Goal: Task Accomplishment & Management: Use online tool/utility

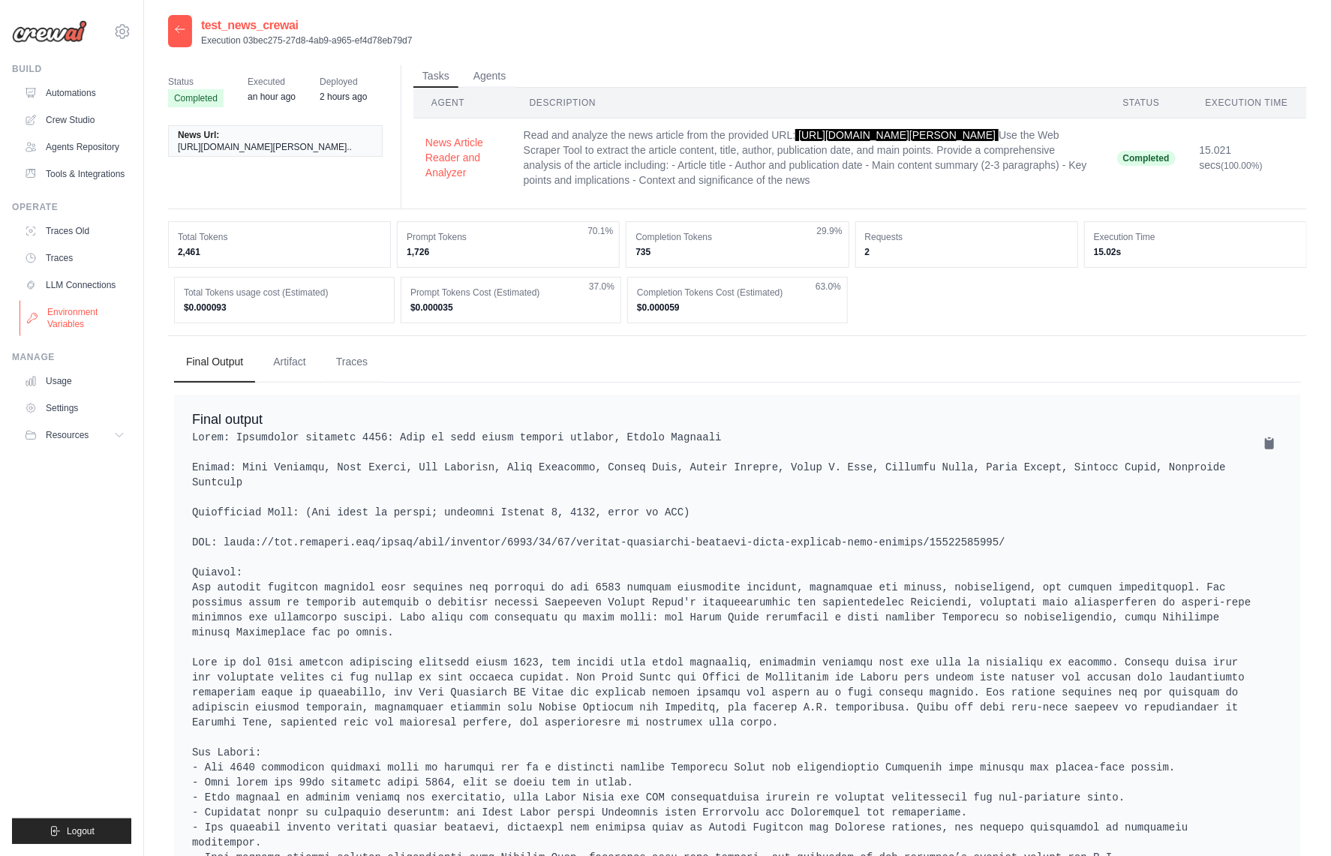
click at [86, 309] on link "Environment Variables" at bounding box center [76, 318] width 113 height 36
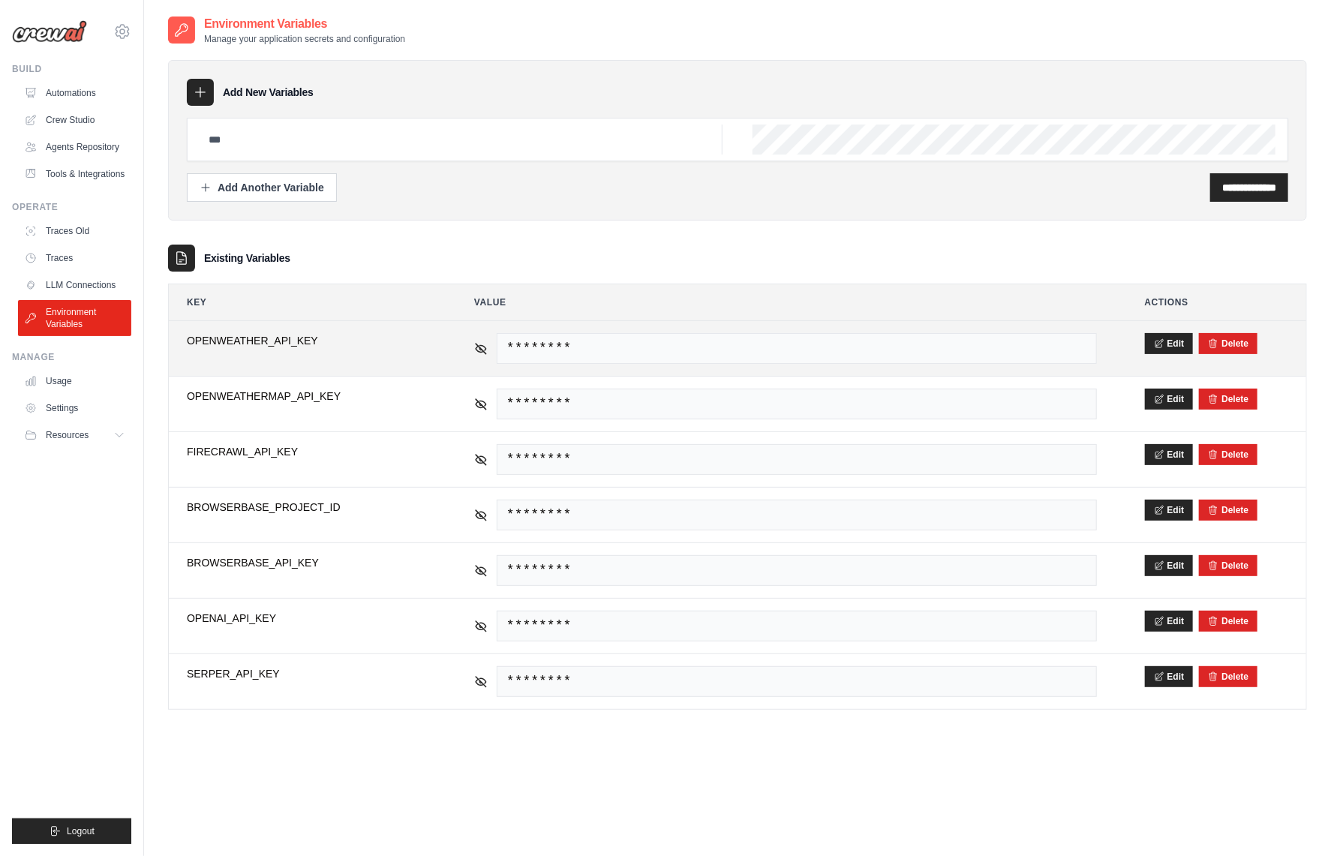
click at [368, 362] on td "**********" at bounding box center [306, 348] width 275 height 55
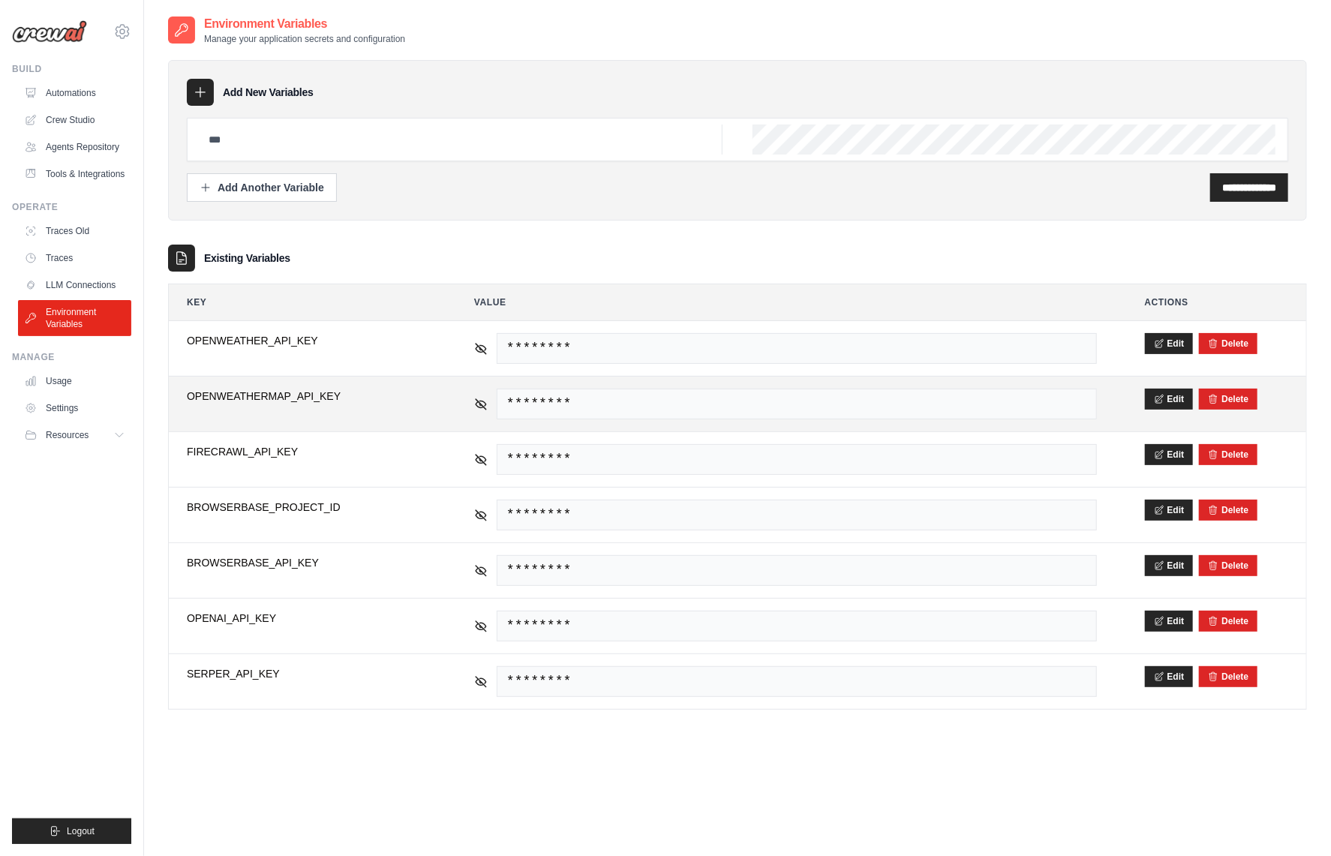
click at [380, 393] on span "OPENWEATHERMAP_API_KEY" at bounding box center [306, 396] width 239 height 15
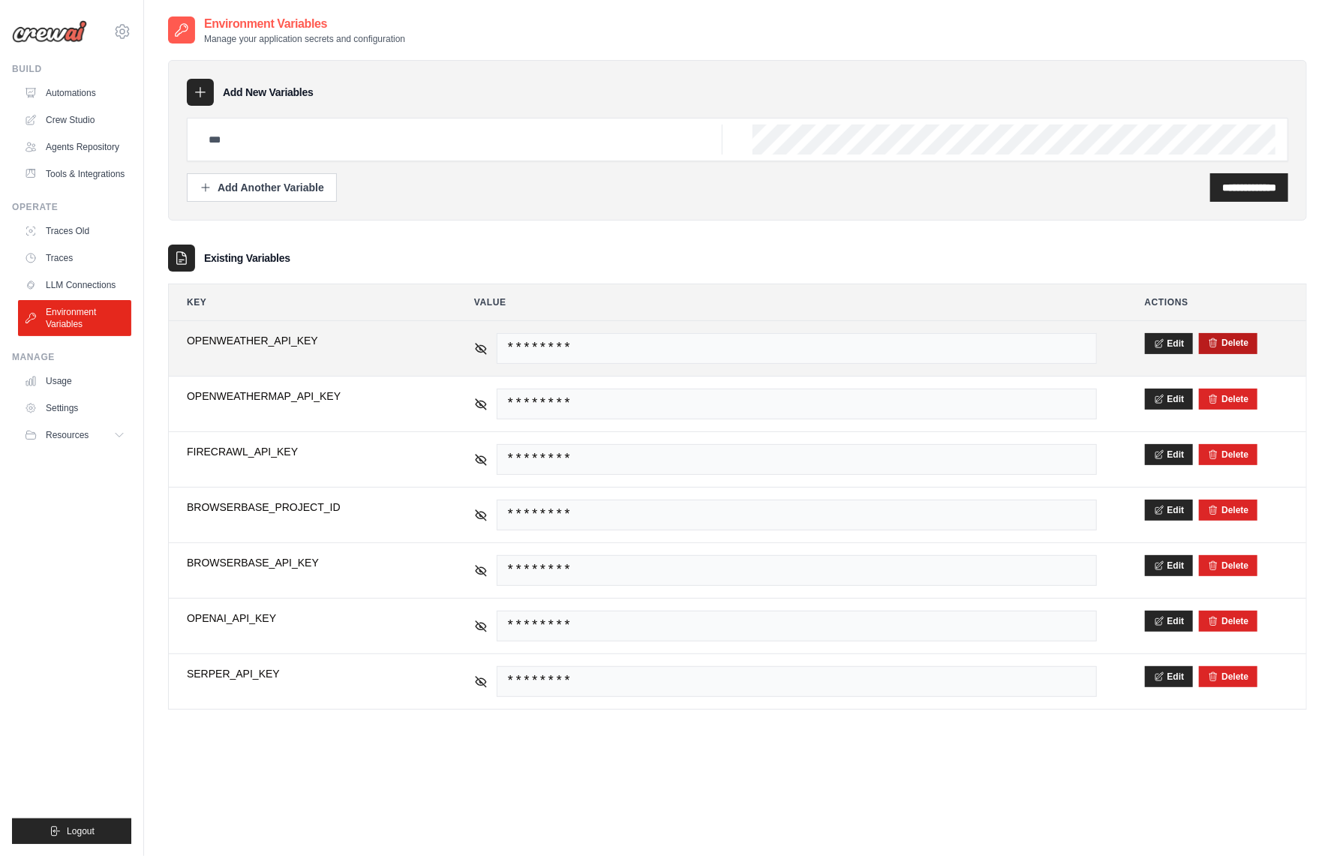
click at [1241, 341] on button "Delete" at bounding box center [1228, 343] width 41 height 12
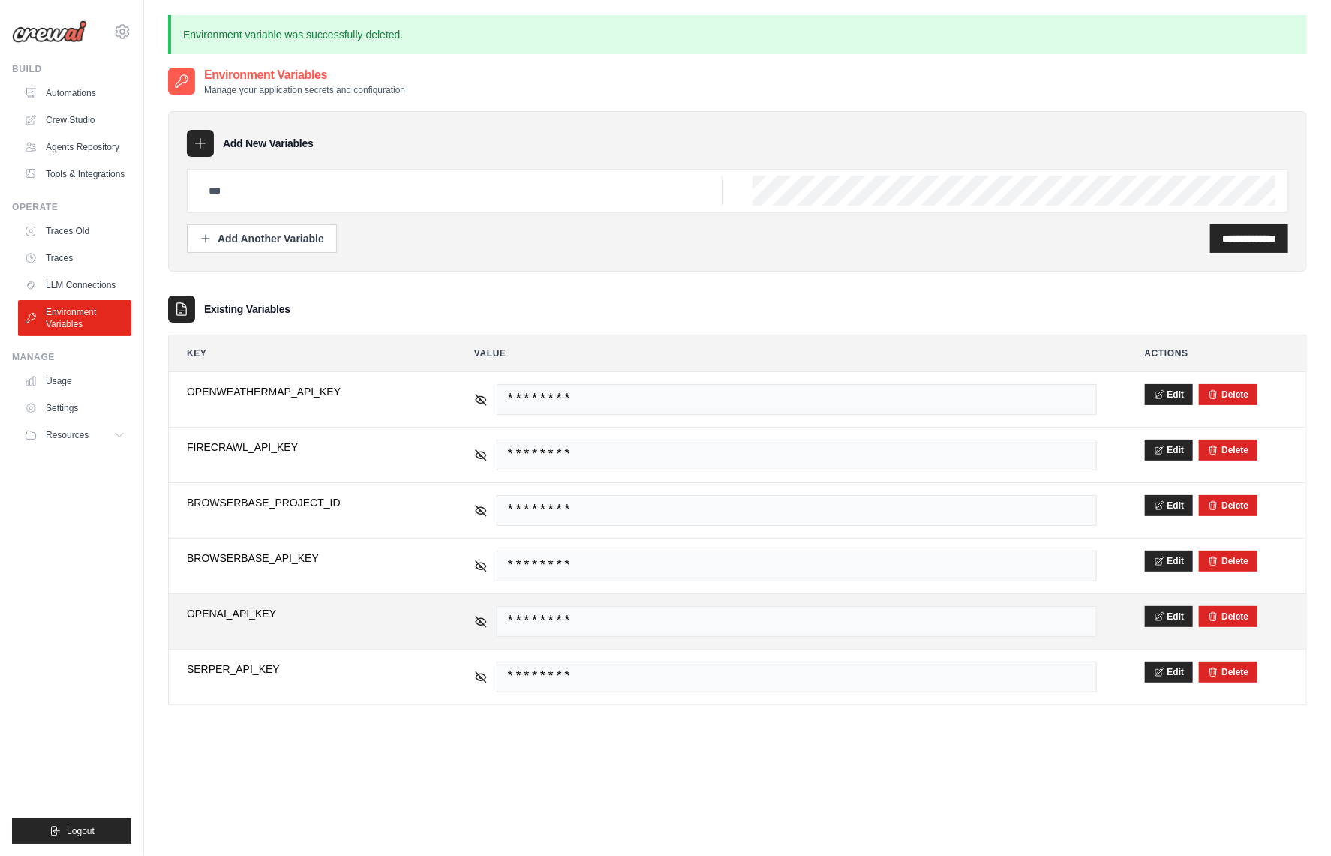
click at [681, 627] on span "********" at bounding box center [797, 621] width 600 height 31
click at [459, 615] on td "********" at bounding box center [785, 621] width 659 height 55
click at [467, 615] on td "********" at bounding box center [785, 621] width 659 height 55
click at [474, 615] on icon at bounding box center [481, 622] width 14 height 14
click at [591, 616] on span "sk-svcacct-m2VgQ3d7leudAdivVtMSXoEd3MVQgLPh9ZHp6v-TQcvUY7Ym1Ma-xT42IgBjxxg8BA9T…" at bounding box center [797, 621] width 600 height 31
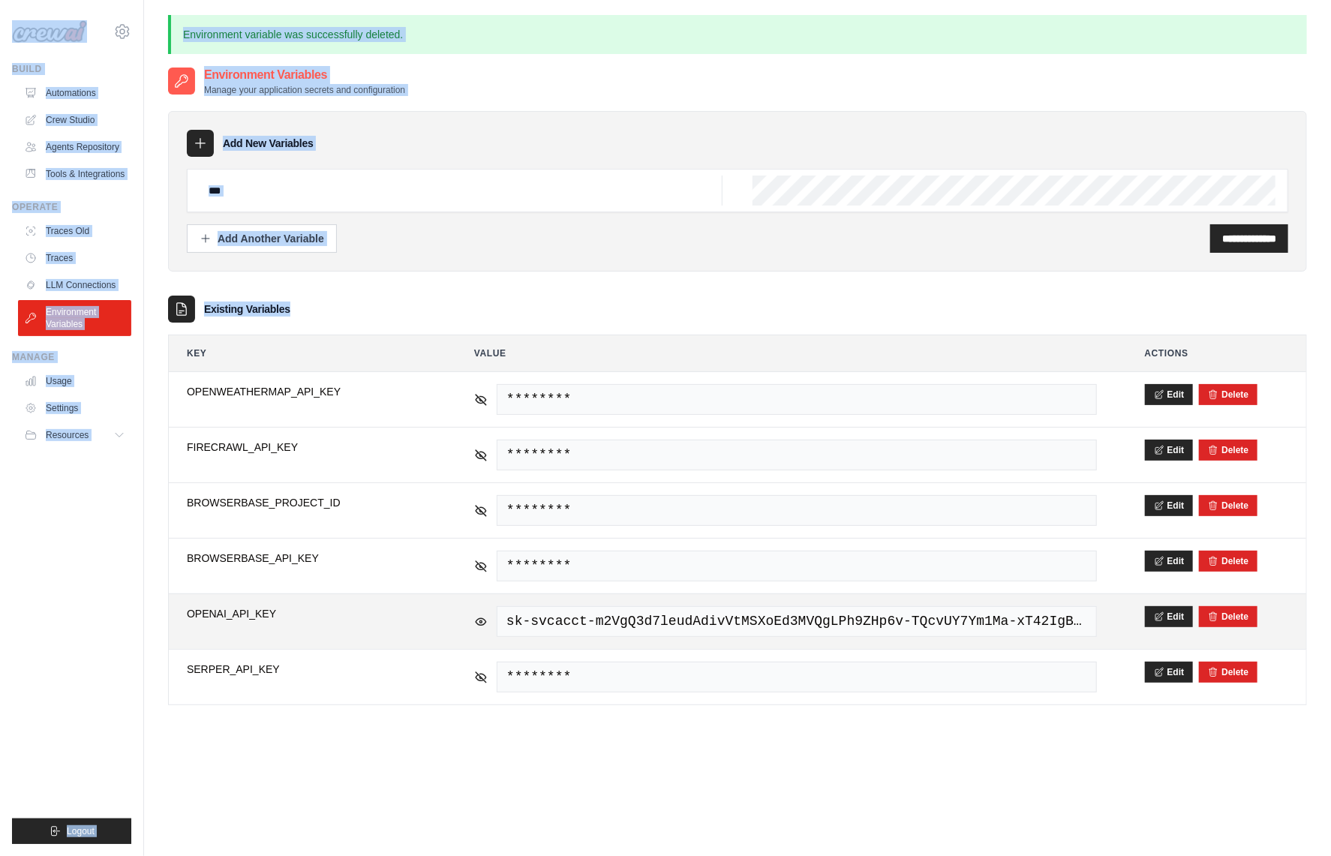
copy body "mike@crewai.com CrewAI Internal Org Gelato MP@Crew CrewAI Demo Account Gelato A…"
click at [630, 618] on span "sk-svcacct-m2VgQ3d7leudAdivVtMSXoEd3MVQgLPh9ZHp6v-TQcvUY7Ym1Ma-xT42IgBjxxg8BA9T…" at bounding box center [797, 621] width 600 height 31
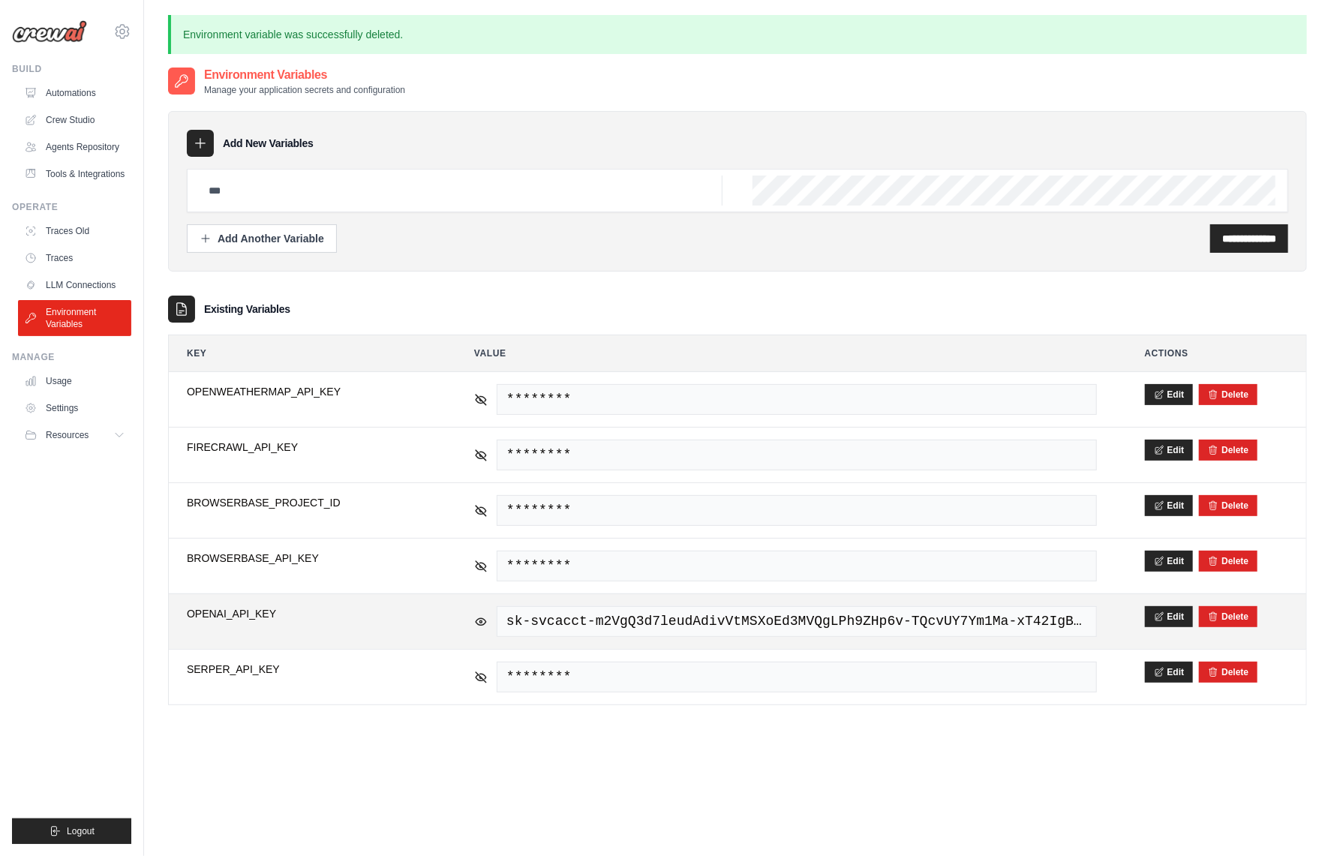
click at [618, 614] on span "sk-svcacct-m2VgQ3d7leudAdivVtMSXoEd3MVQgLPh9ZHp6v-TQcvUY7Ym1Ma-xT42IgBjxxg8BA9T…" at bounding box center [797, 621] width 600 height 31
click at [752, 625] on span "sk-svcacct-m2VgQ3d7leudAdivVtMSXoEd3MVQgLPh9ZHp6v-TQcvUY7Ym1Ma-xT42IgBjxxg8BA9T…" at bounding box center [797, 621] width 600 height 31
click at [1163, 612] on icon at bounding box center [1159, 616] width 11 height 11
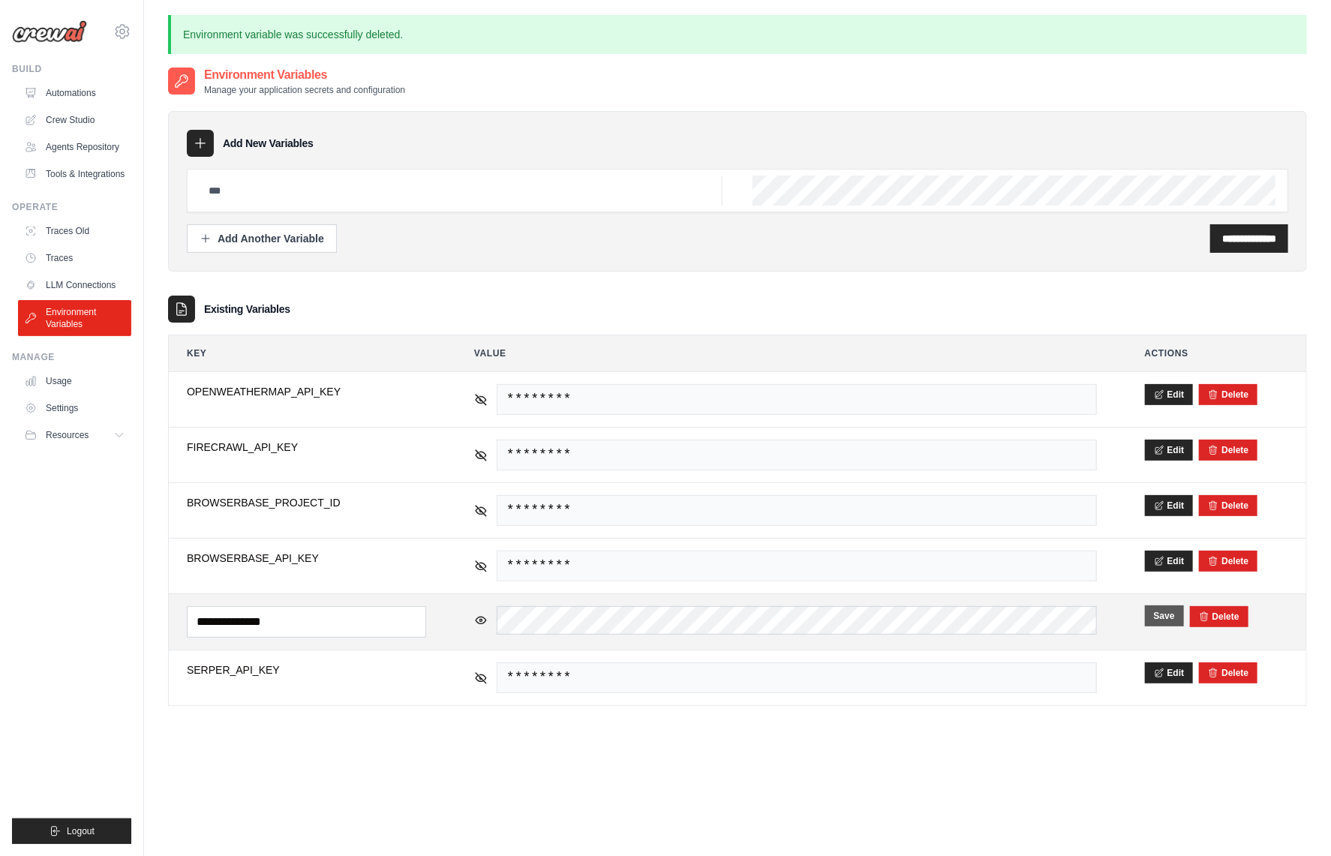
click at [900, 635] on td "sk-svcacct-m2VgQ3d7leudAdivVtMSXoEd3MVQgLPh9ZHp6v-TQcvUY7Ym1Ma-xT42IgBjxxg8BA9T…" at bounding box center [785, 622] width 659 height 56
click at [430, 624] on td "**********" at bounding box center [306, 622] width 275 height 56
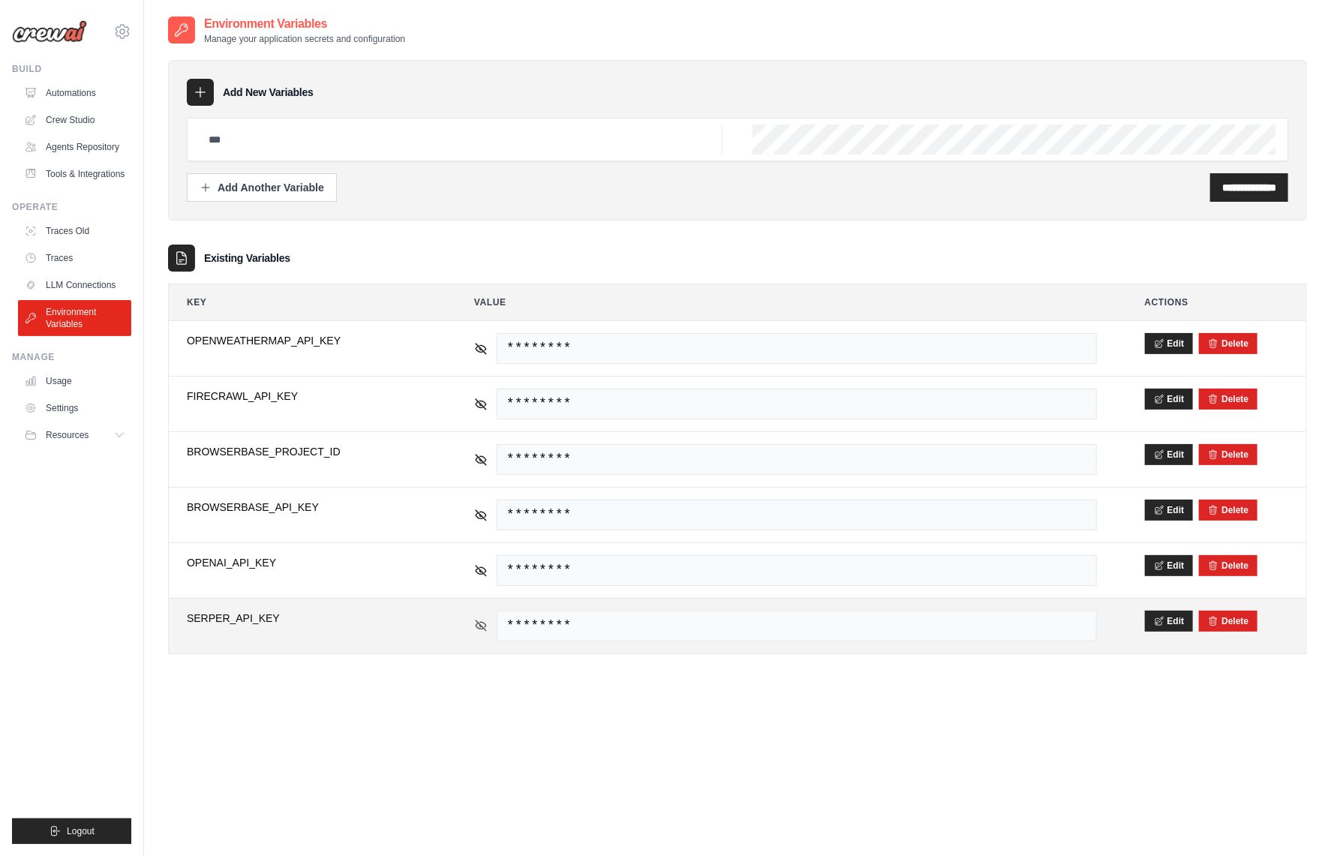
click at [483, 619] on icon at bounding box center [481, 626] width 14 height 14
click at [669, 620] on span "cba6d0e781a7abb298439d62dadd412f275222ad" at bounding box center [797, 626] width 600 height 31
copy span "cba6d0e781a7abb298439d62dadd412f275222ad"
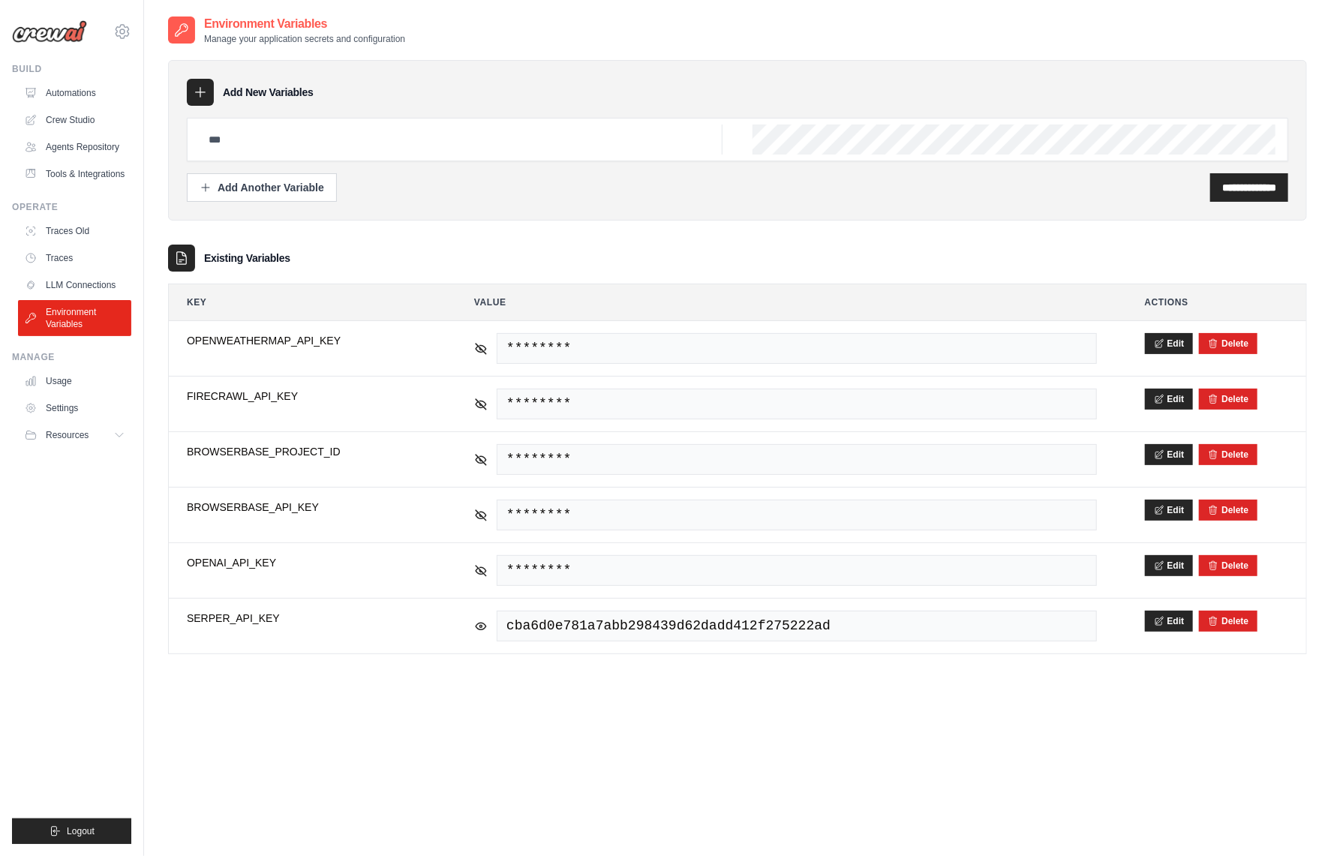
click at [88, 650] on ul "Build Automations Crew Studio Agents Repository Tools & Integrations" at bounding box center [71, 453] width 119 height 781
click at [386, 669] on div "**********" at bounding box center [737, 346] width 1139 height 663
click at [13, 551] on ul "Build Automations Crew Studio Agents Repository Tools & Integrations" at bounding box center [71, 453] width 119 height 781
click at [71, 85] on link "Automations" at bounding box center [76, 93] width 113 height 24
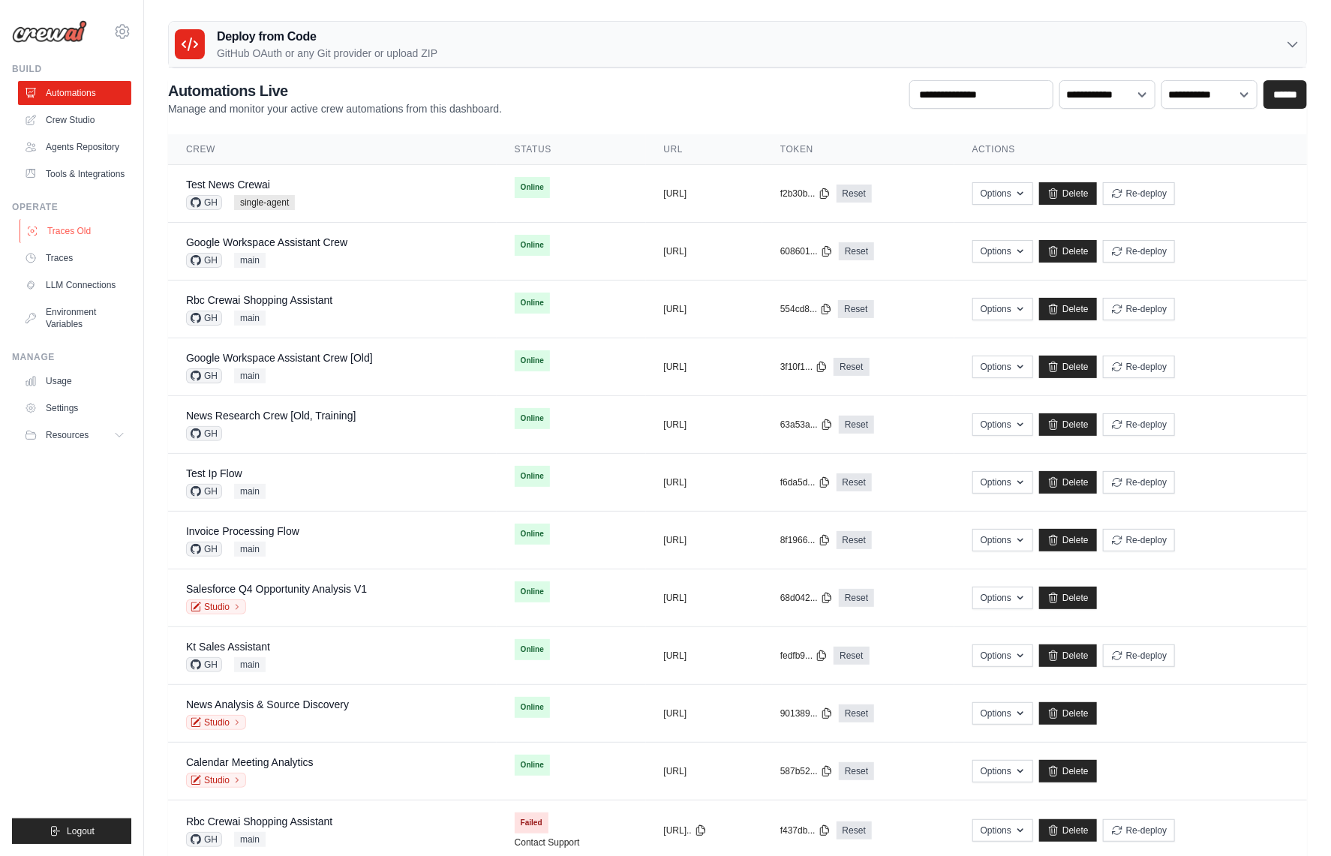
click at [66, 234] on link "Traces Old" at bounding box center [76, 231] width 113 height 24
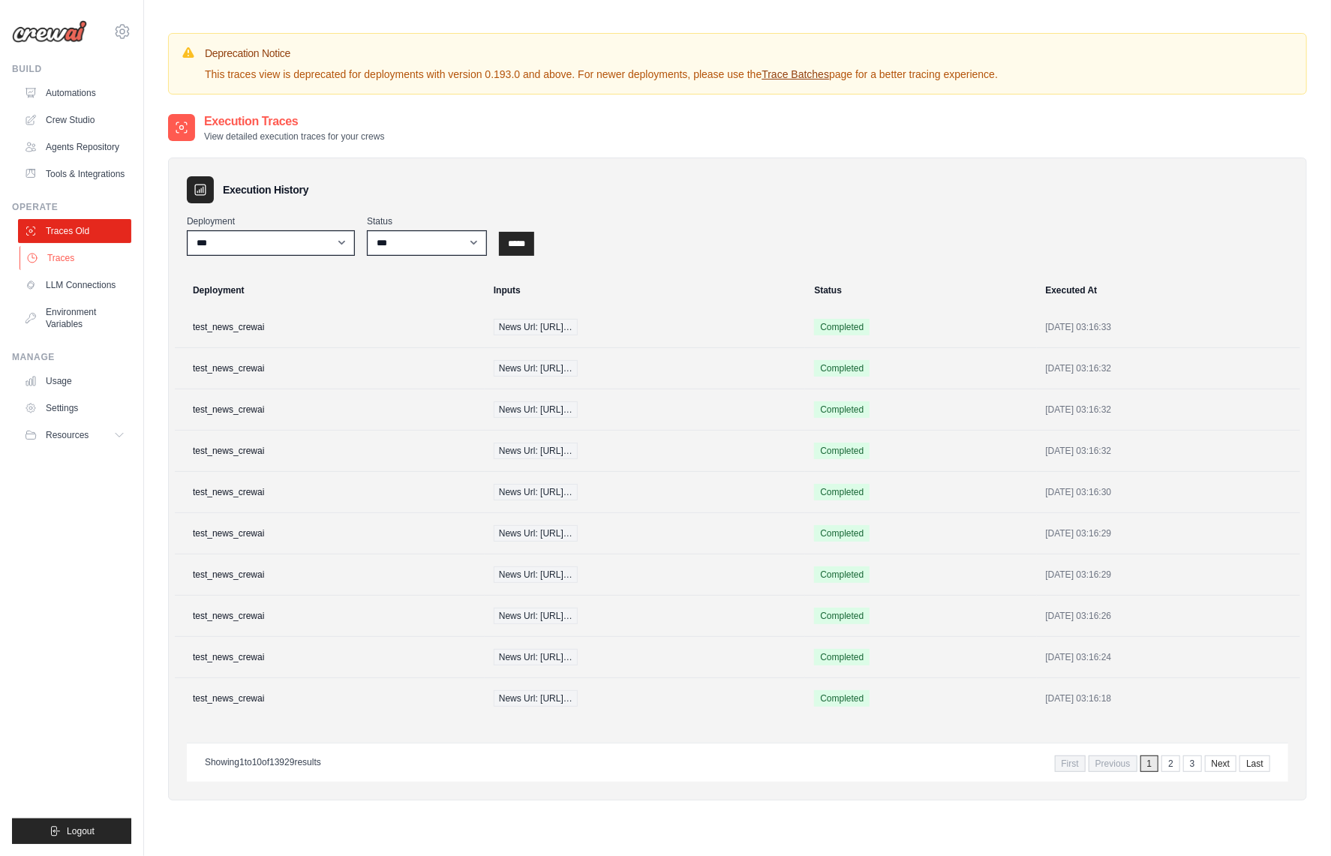
click at [86, 263] on link "Traces" at bounding box center [76, 258] width 113 height 24
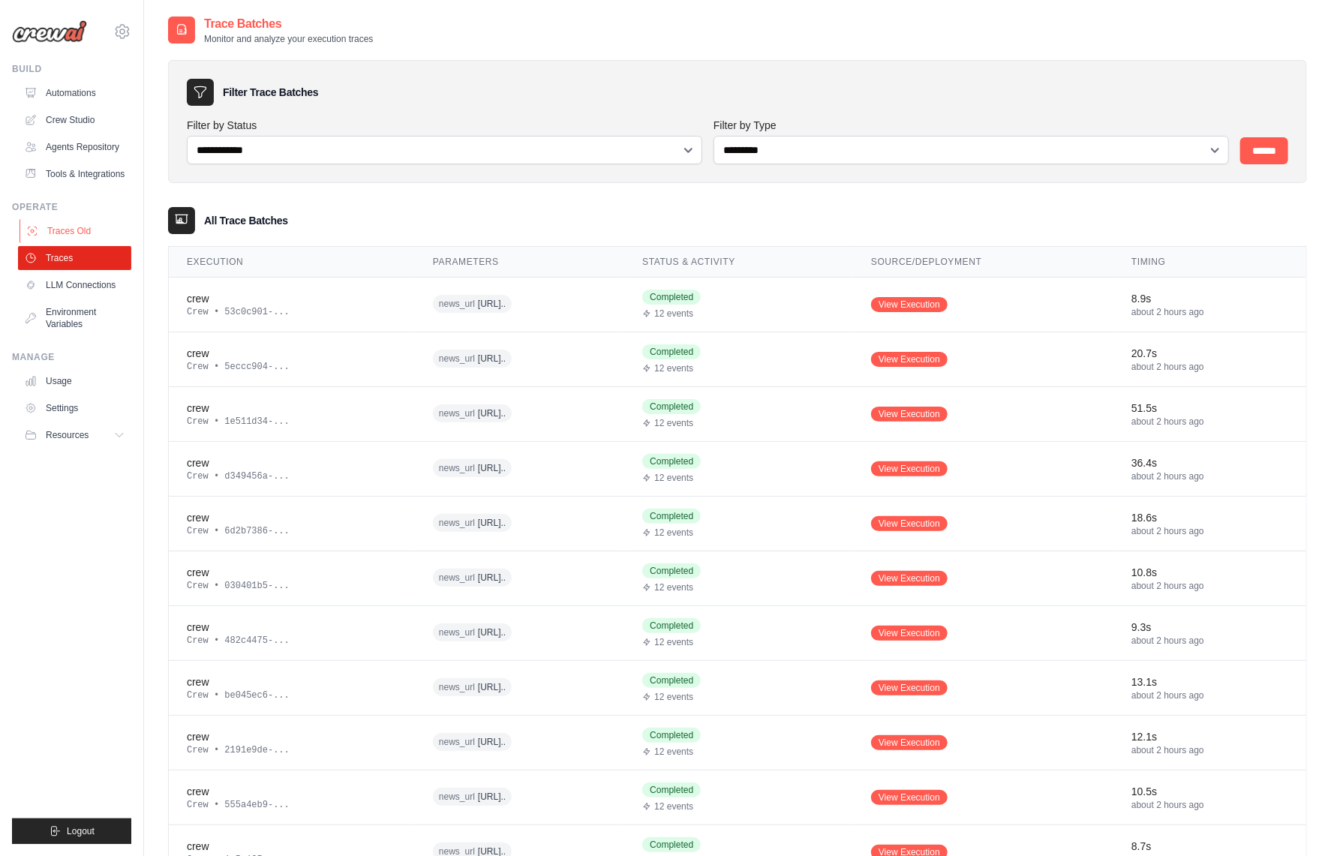
click at [80, 232] on link "Traces Old" at bounding box center [76, 231] width 113 height 24
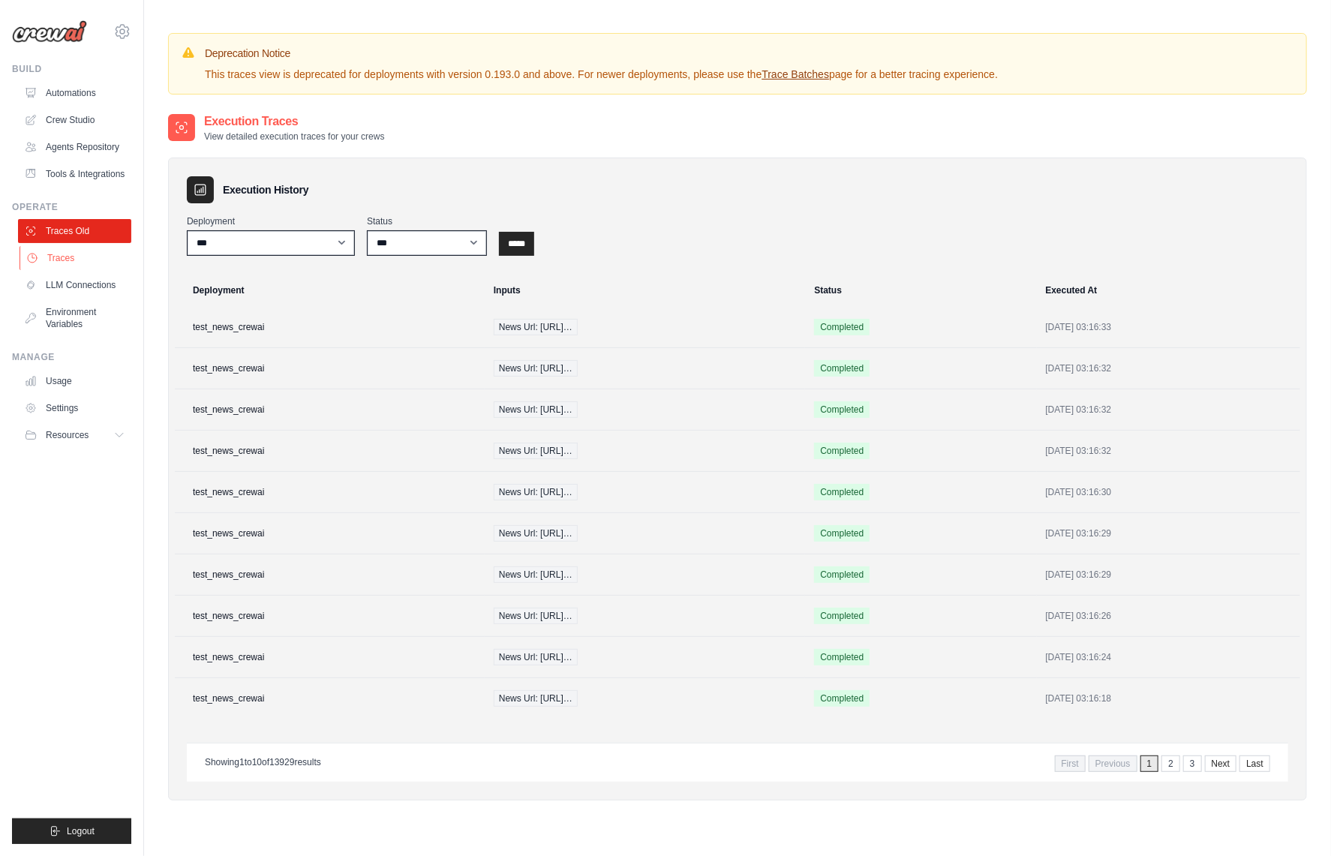
click at [91, 254] on link "Traces" at bounding box center [76, 258] width 113 height 24
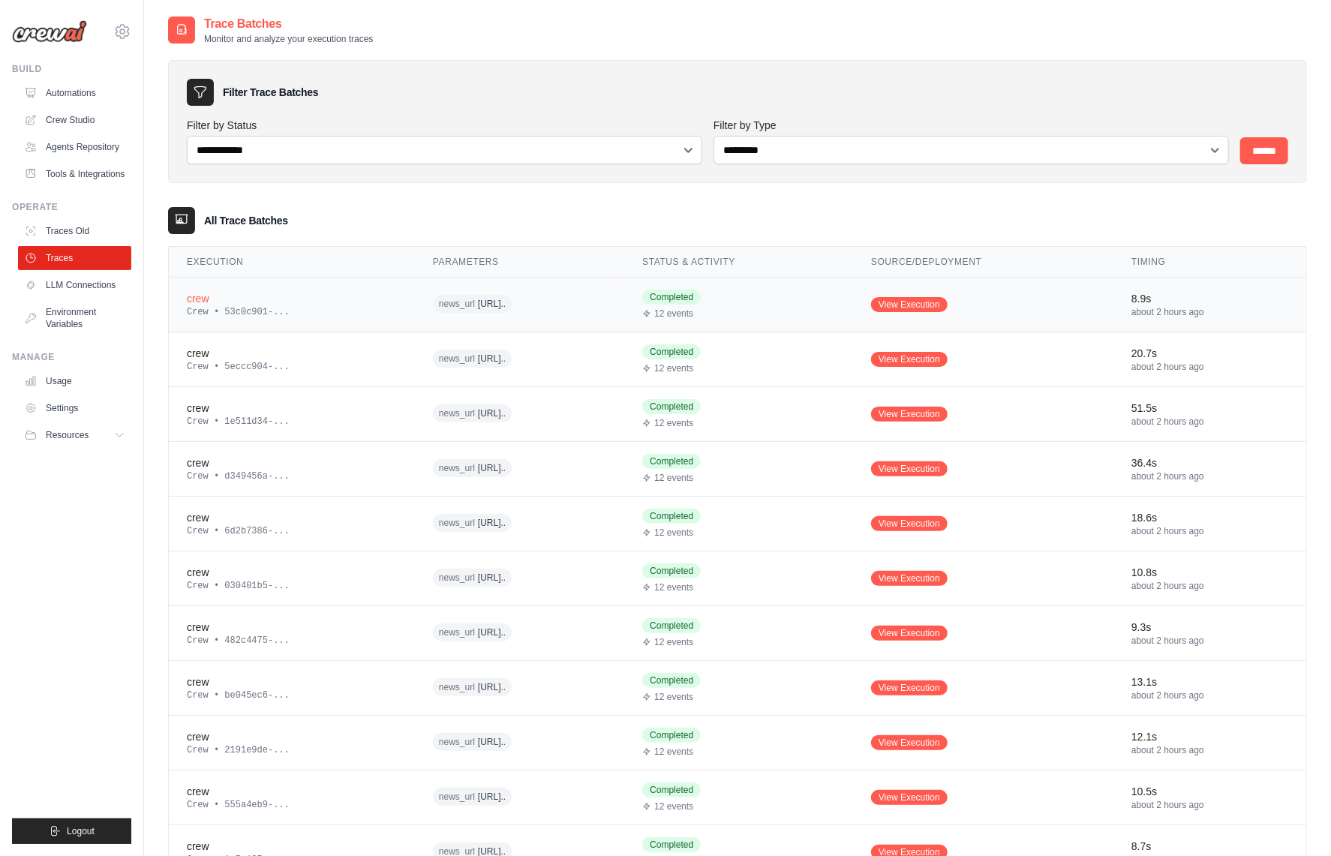
click at [274, 296] on div "crew" at bounding box center [292, 298] width 210 height 15
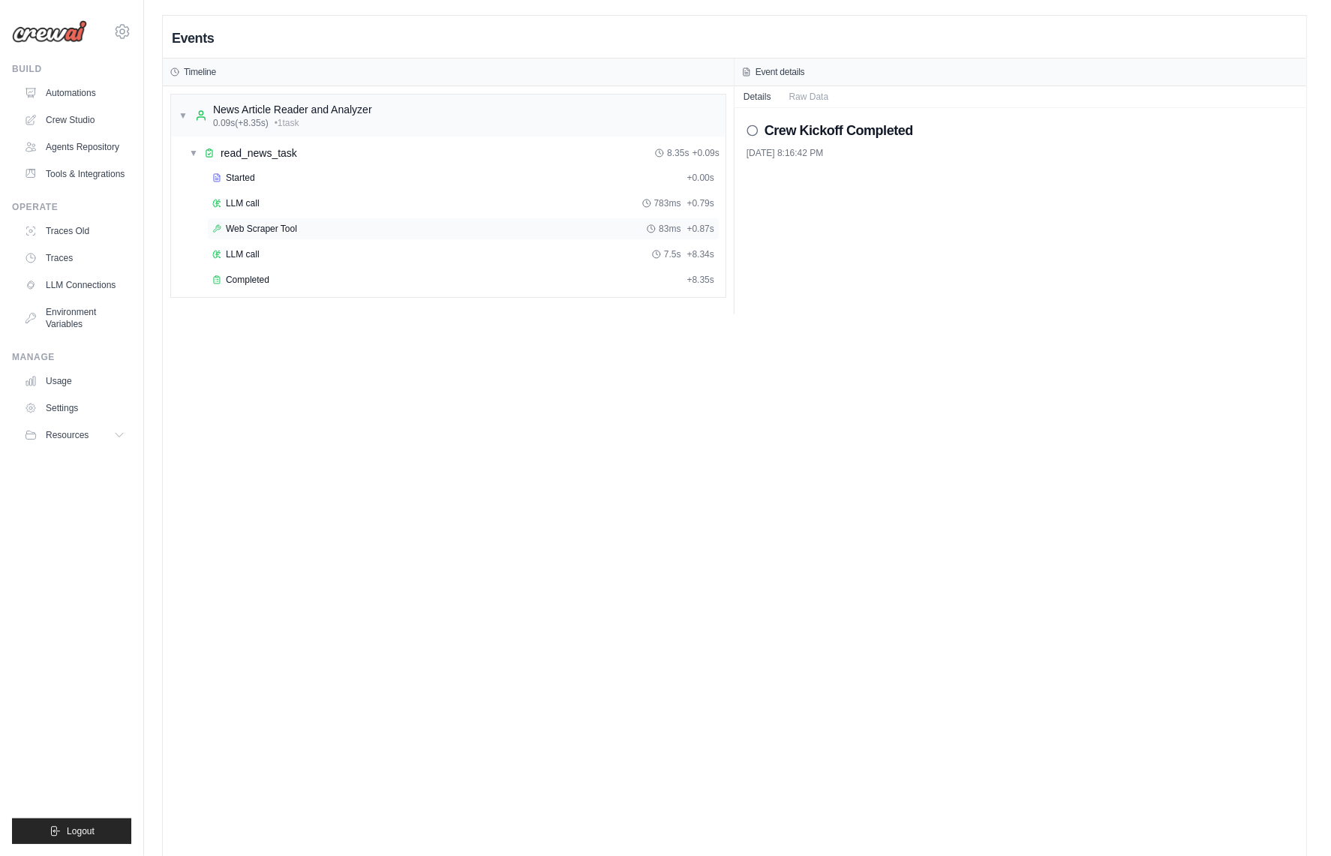
click at [269, 227] on span "Web Scraper Tool" at bounding box center [261, 229] width 71 height 12
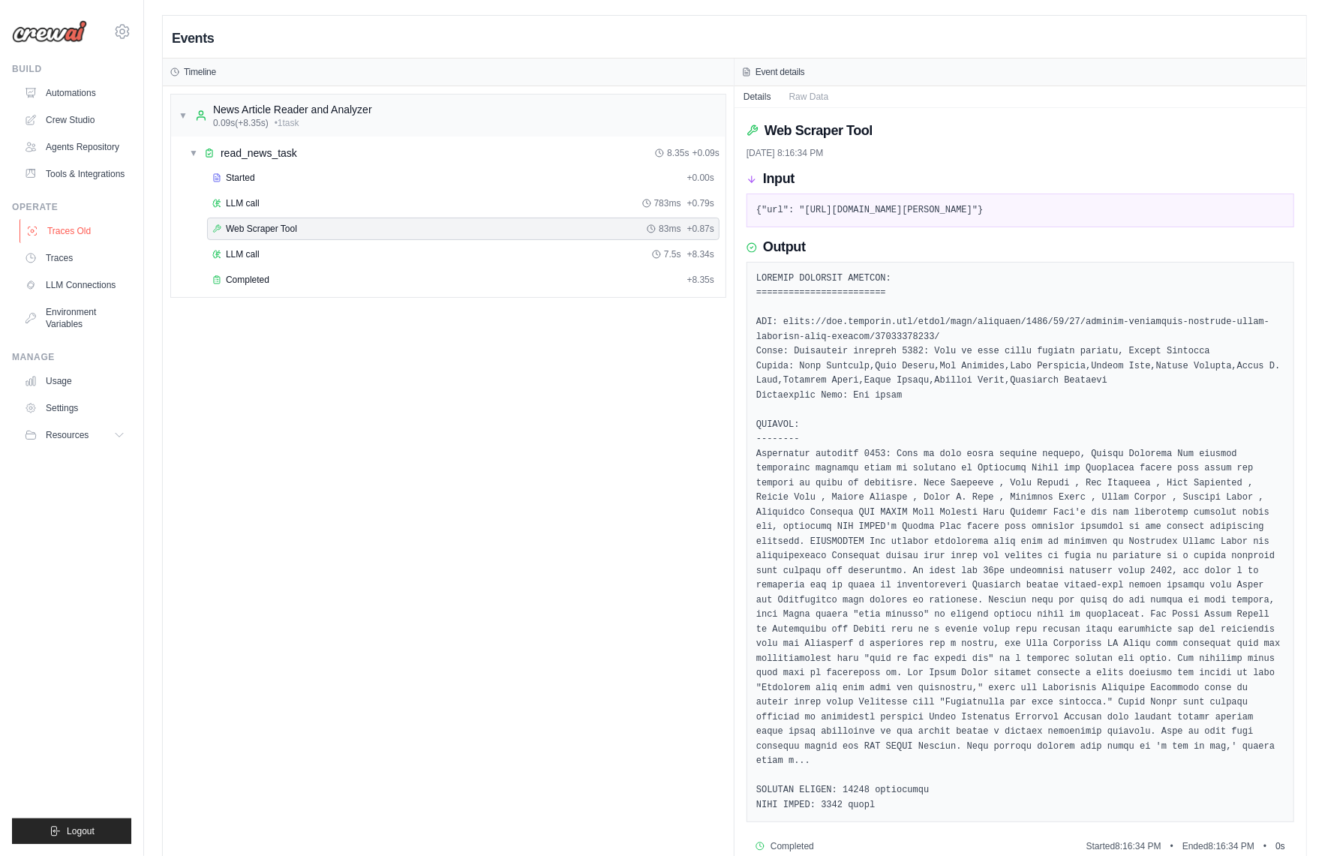
click at [60, 237] on link "Traces Old" at bounding box center [76, 231] width 113 height 24
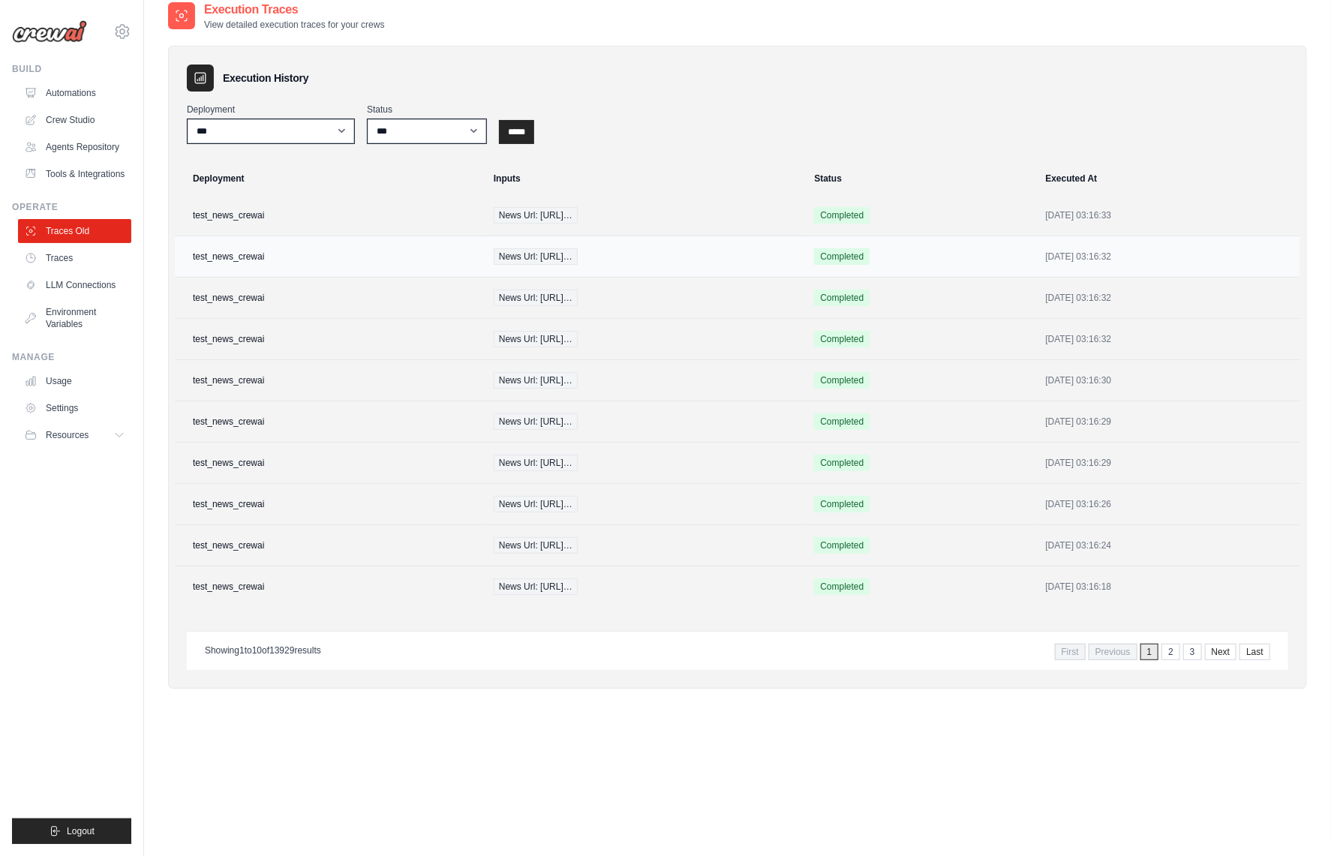
scroll to position [96, 0]
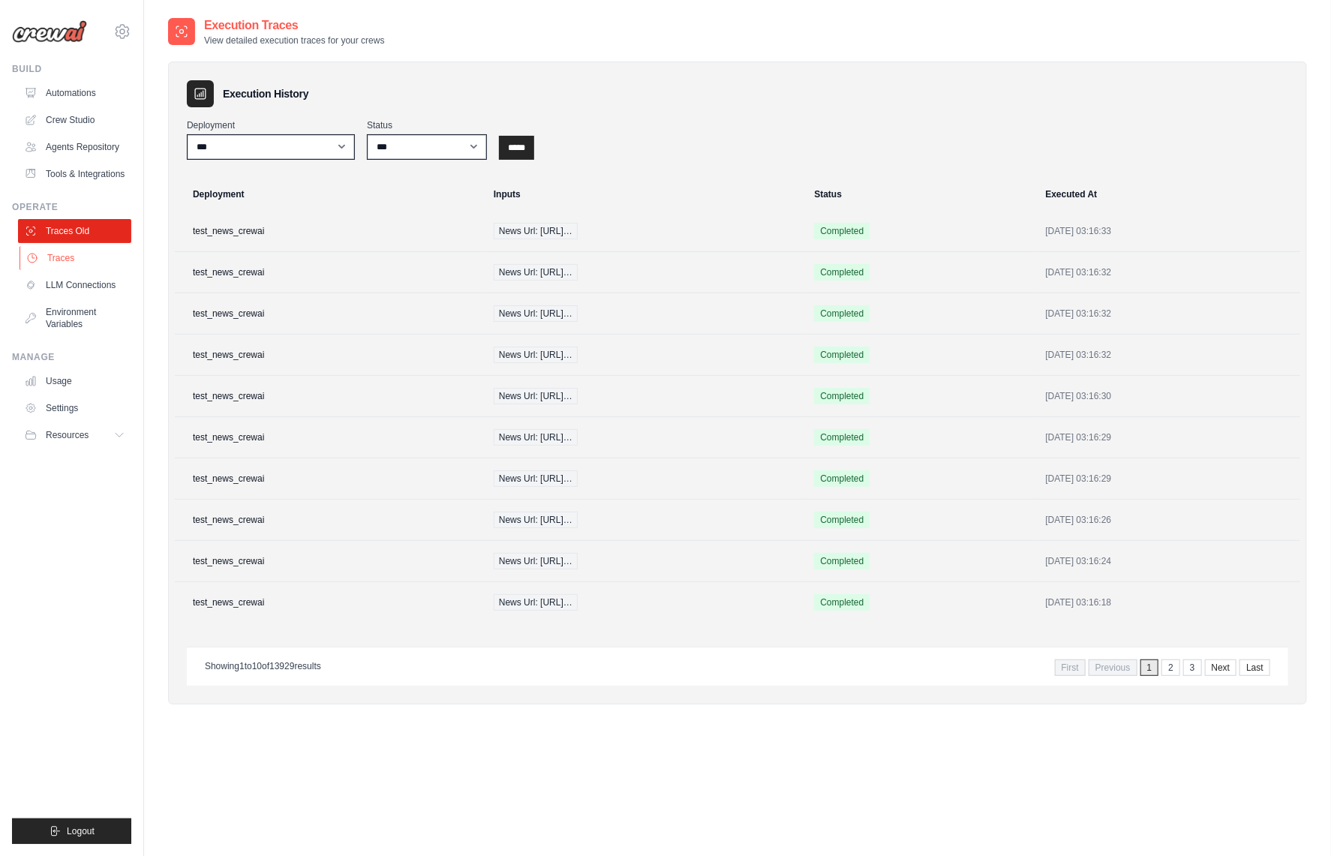
click at [107, 249] on link "Traces" at bounding box center [76, 258] width 113 height 24
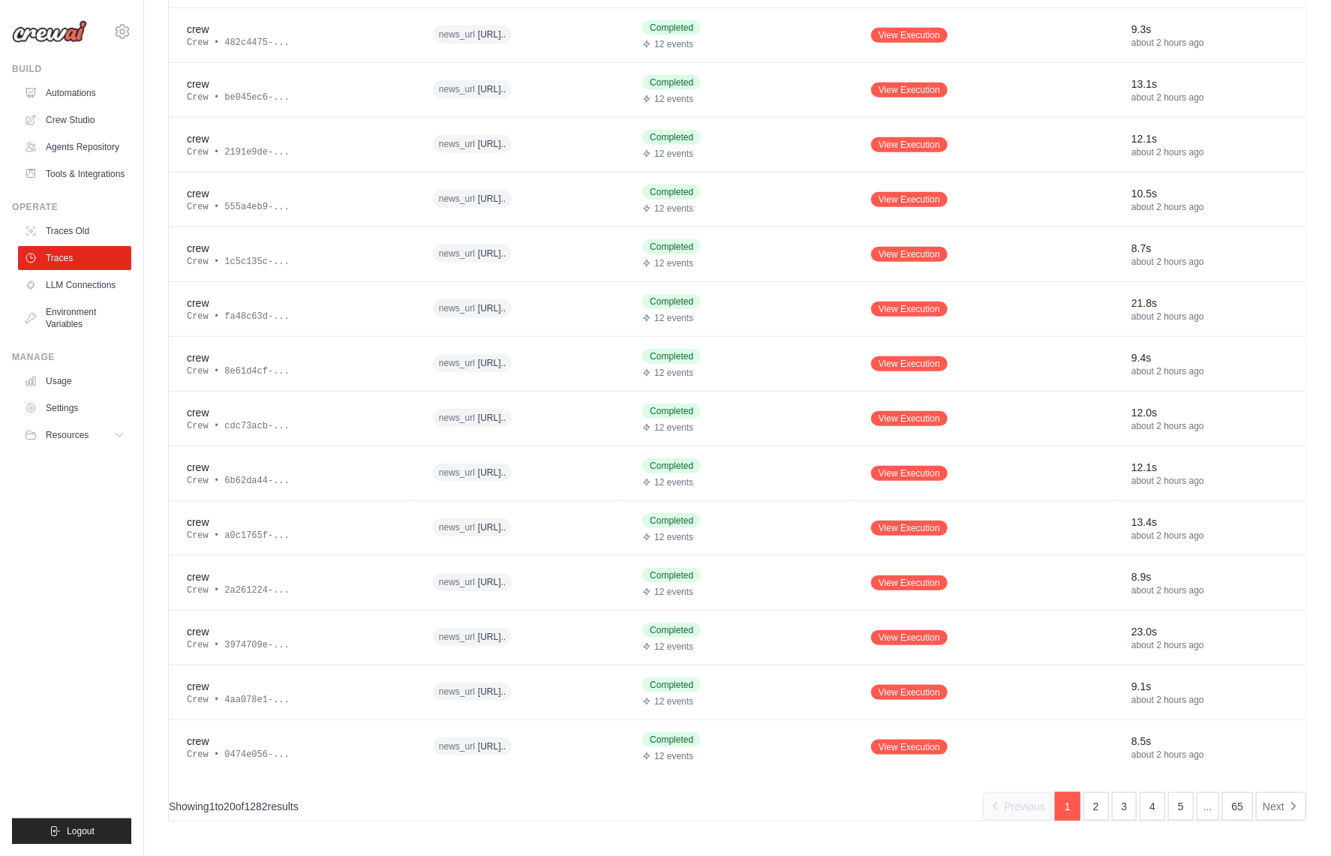
scroll to position [393, 0]
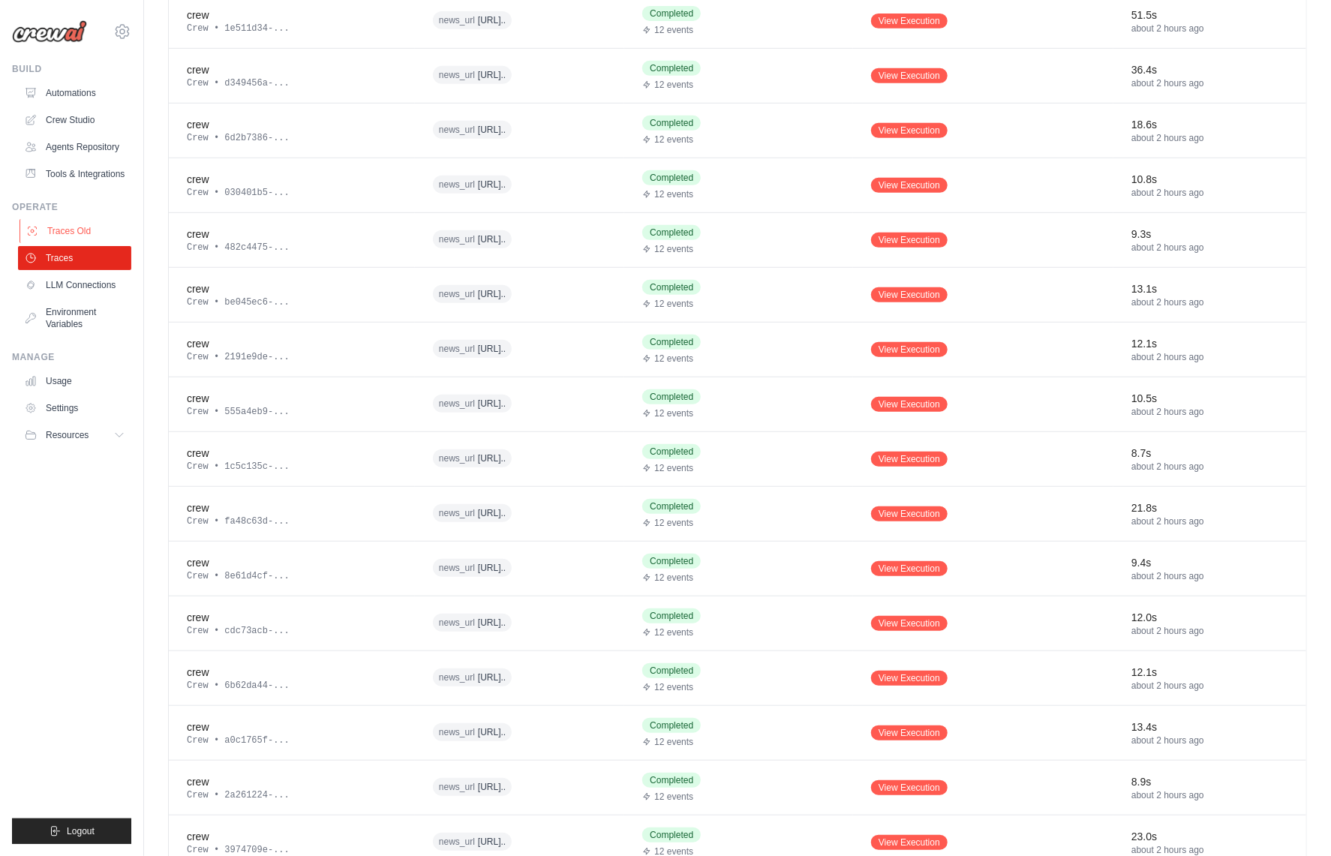
click at [52, 219] on link "Traces Old" at bounding box center [76, 231] width 113 height 24
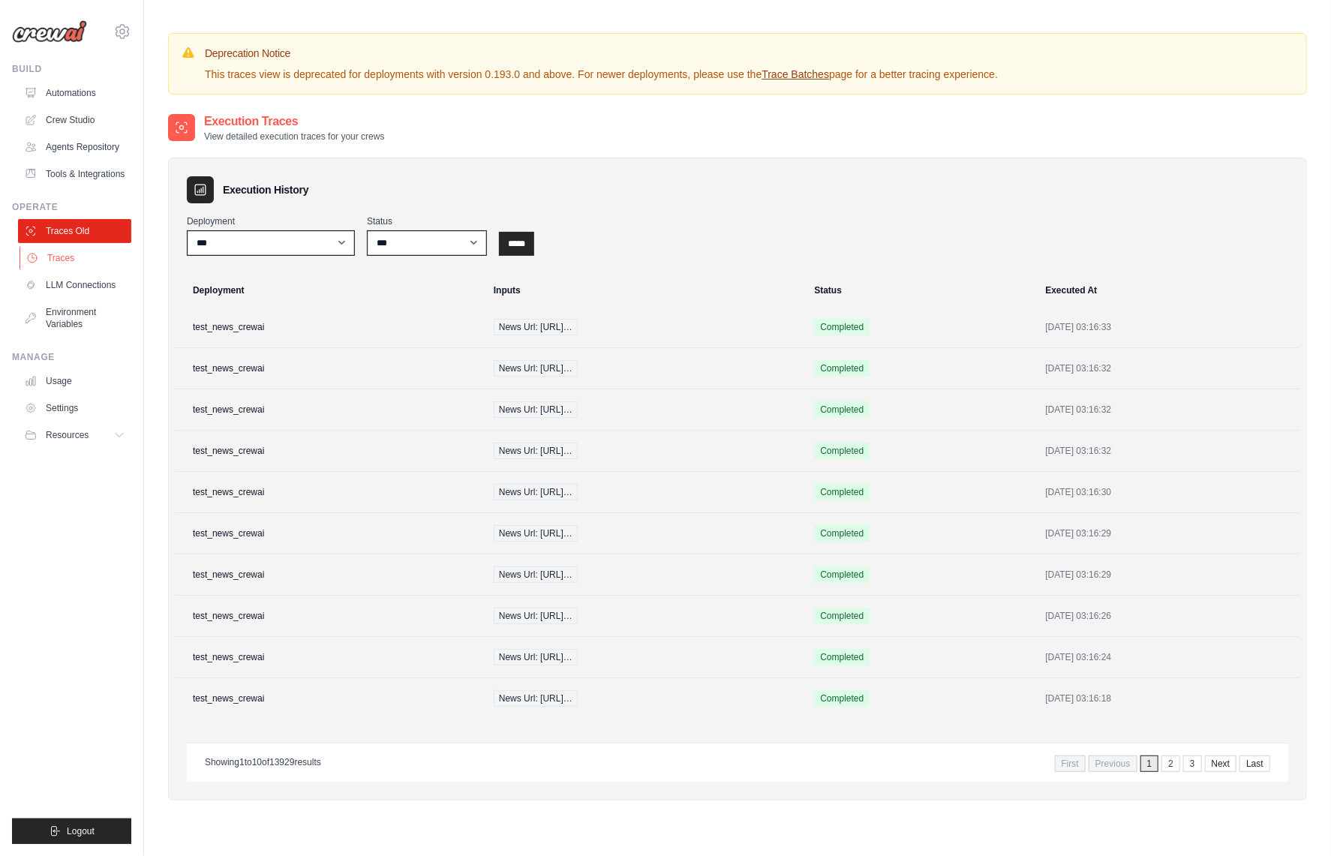
click at [79, 254] on link "Traces" at bounding box center [76, 258] width 113 height 24
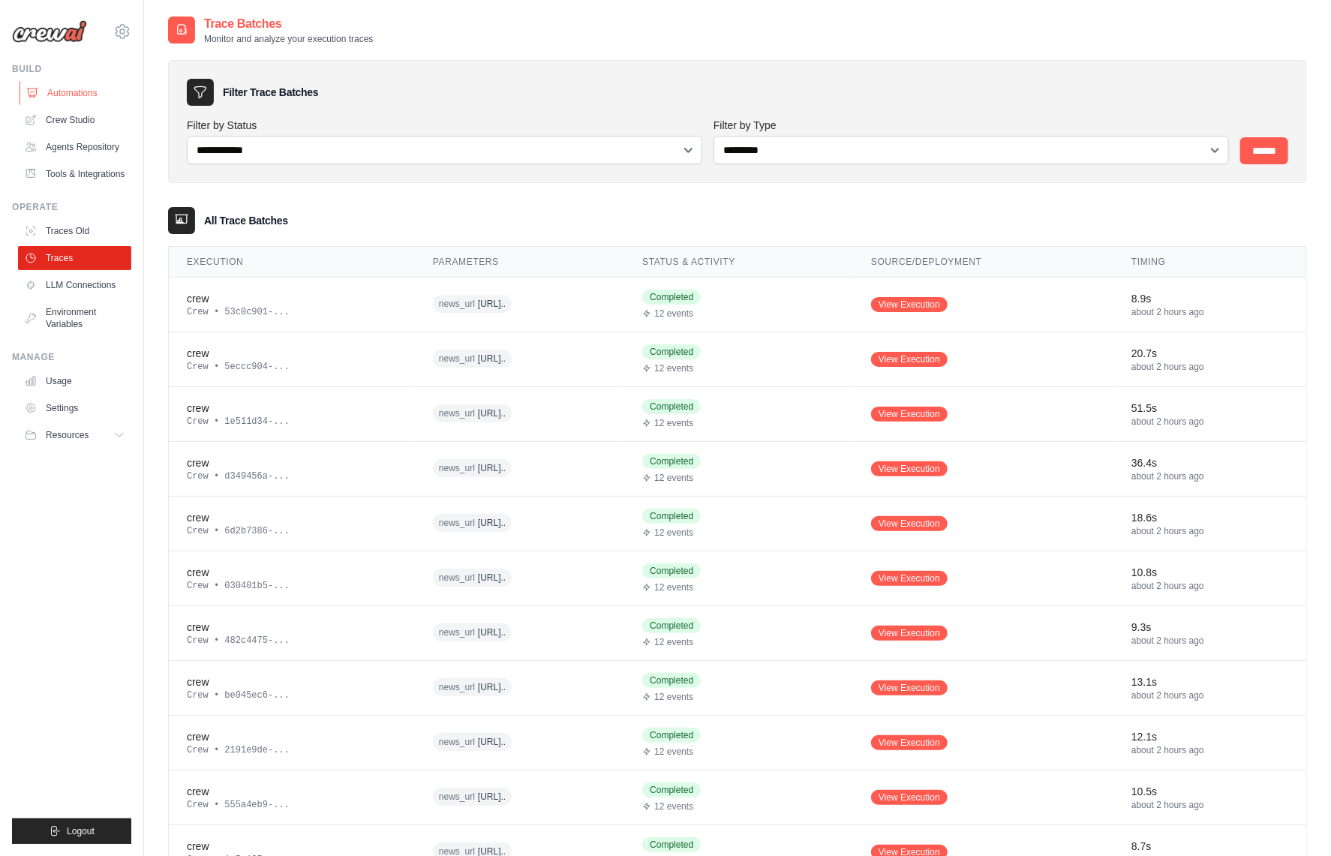
click at [48, 95] on link "Automations" at bounding box center [76, 93] width 113 height 24
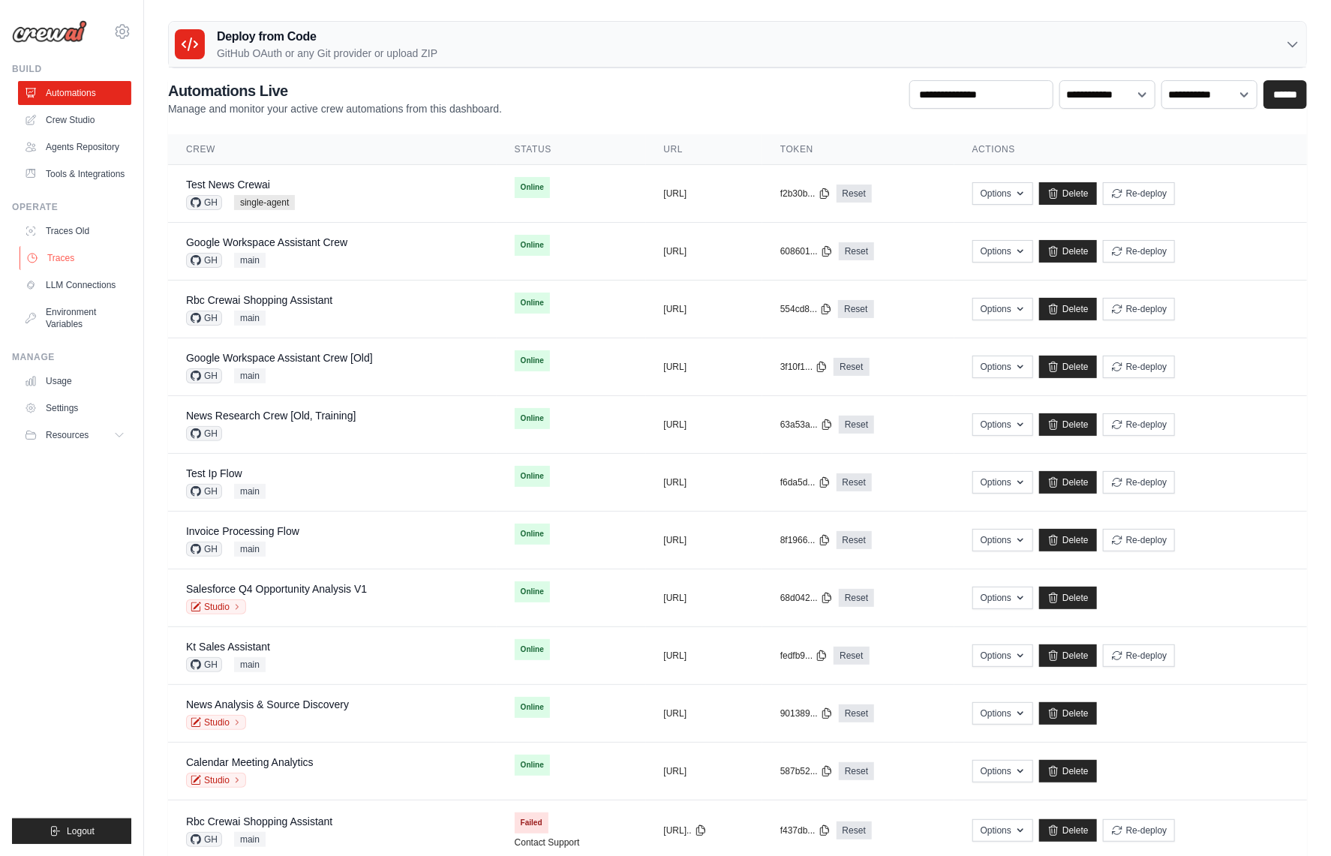
click at [101, 253] on link "Traces" at bounding box center [76, 258] width 113 height 24
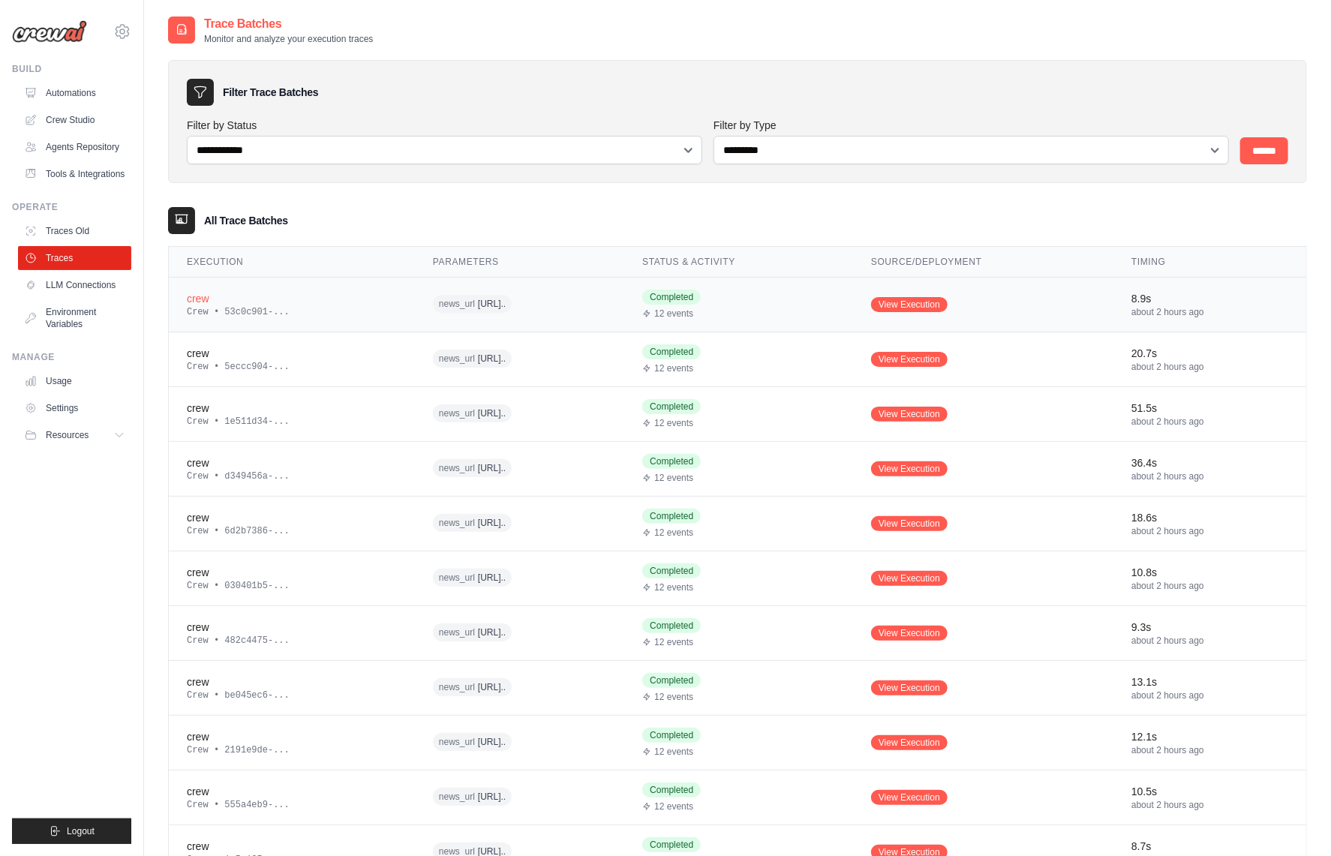
click at [277, 292] on div "crew" at bounding box center [292, 298] width 210 height 15
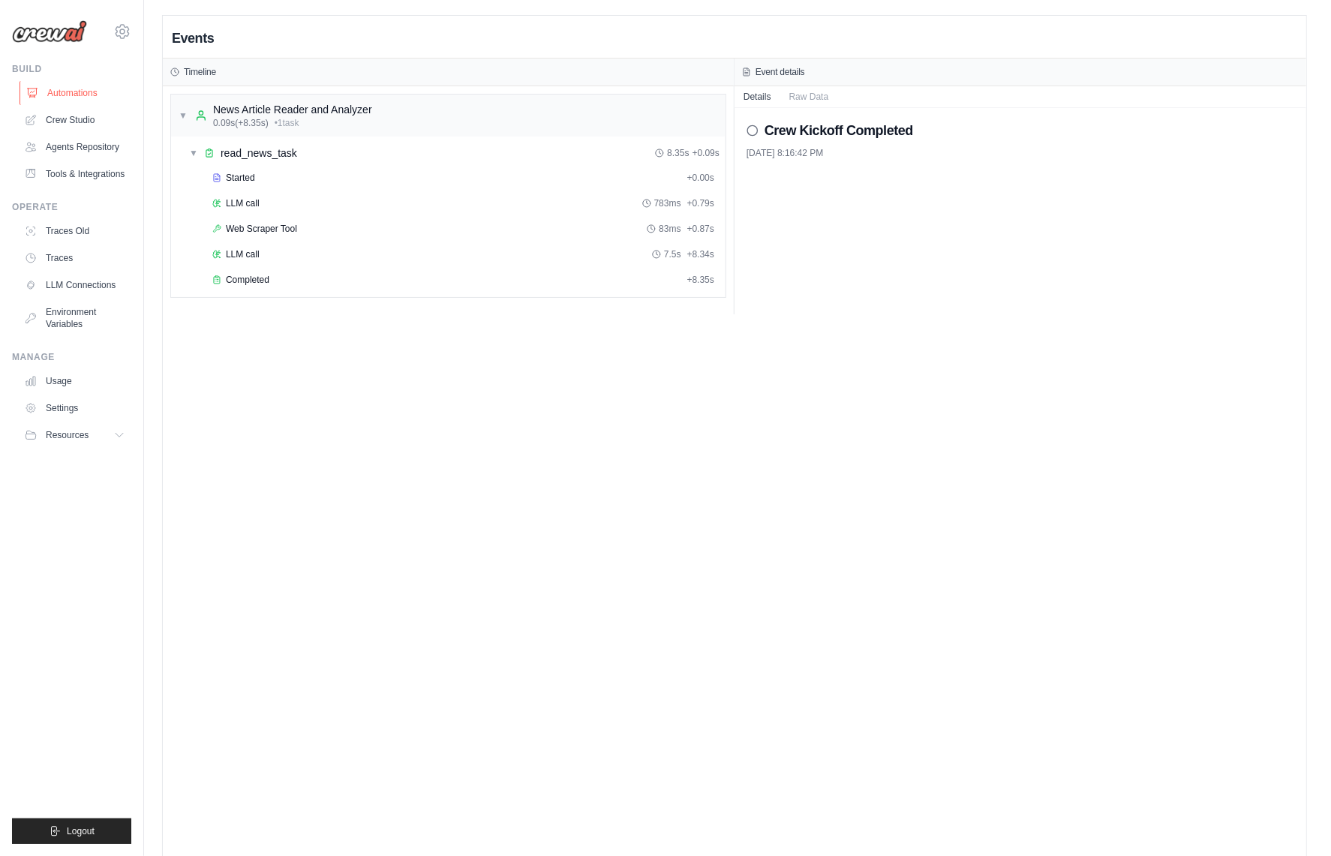
click at [100, 87] on link "Automations" at bounding box center [76, 93] width 113 height 24
